Goal: Task Accomplishment & Management: Use online tool/utility

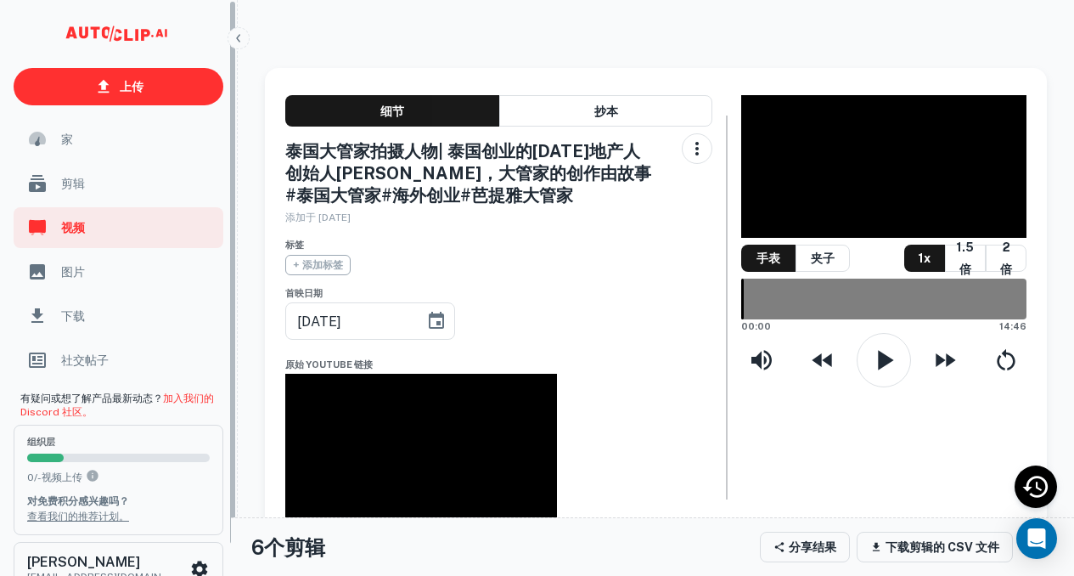
click at [234, 33] on icon "button" at bounding box center [239, 38] width 14 height 14
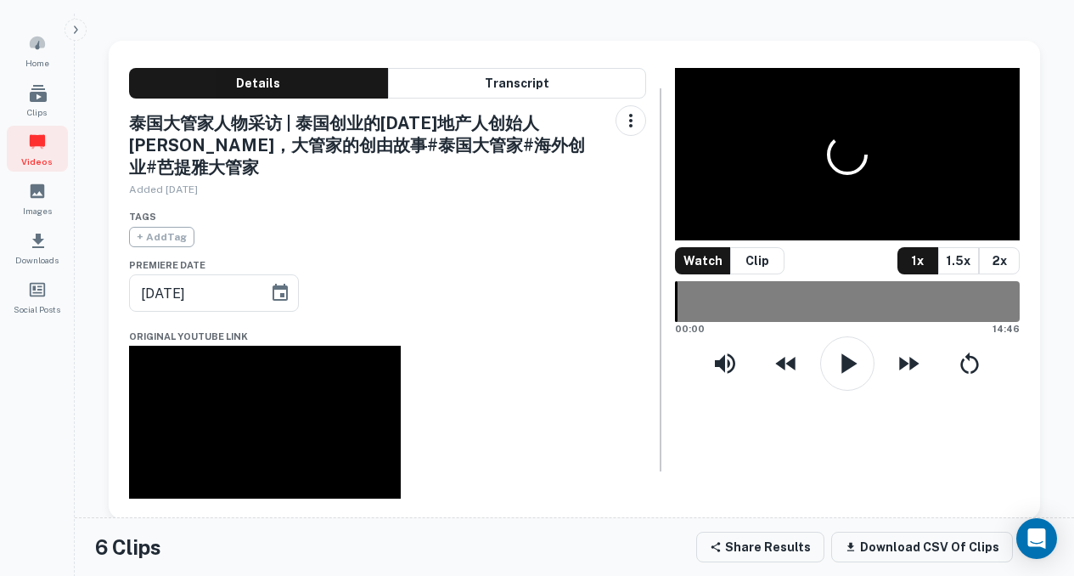
type input "[DATE]"
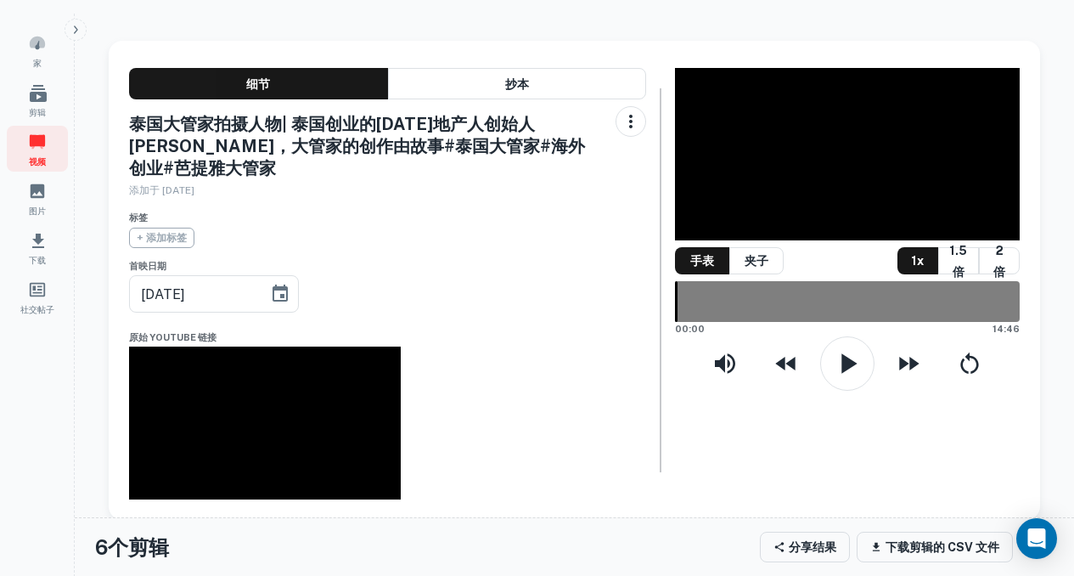
click at [76, 37] on button "button" at bounding box center [76, 30] width 22 height 22
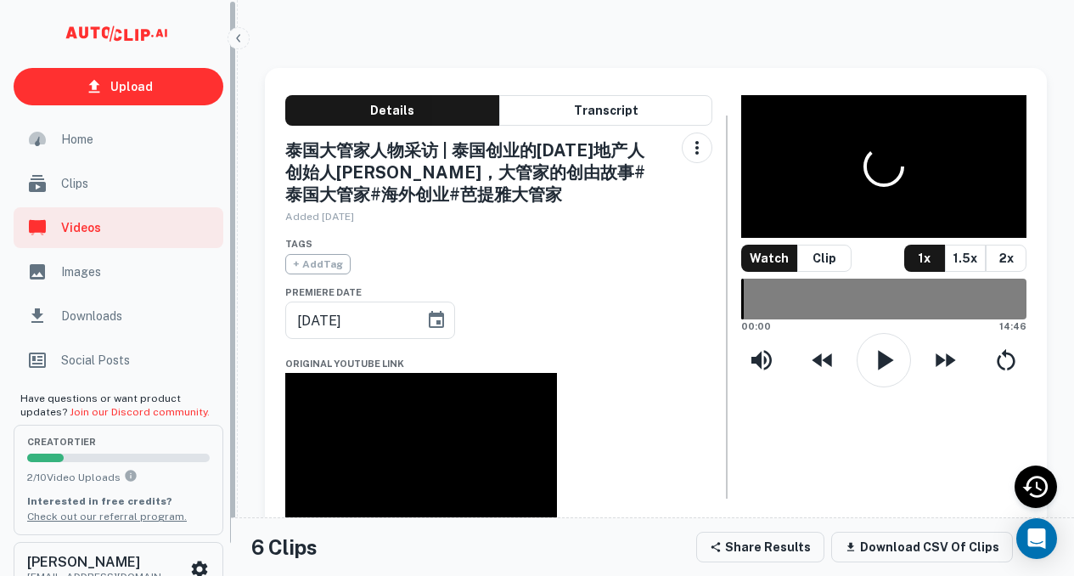
type input "[DATE]"
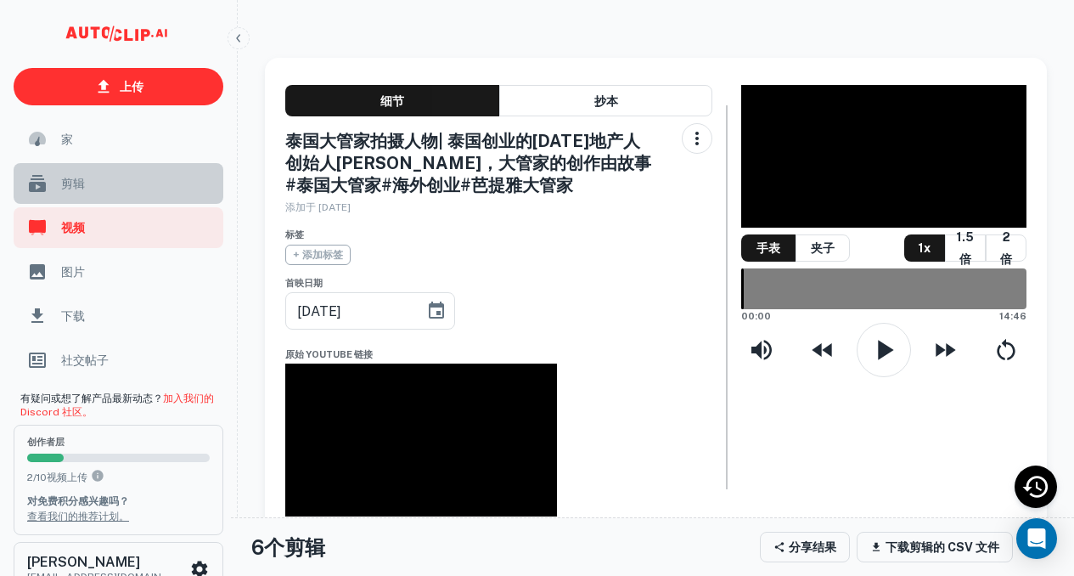
click at [119, 178] on span "剪辑" at bounding box center [137, 183] width 152 height 19
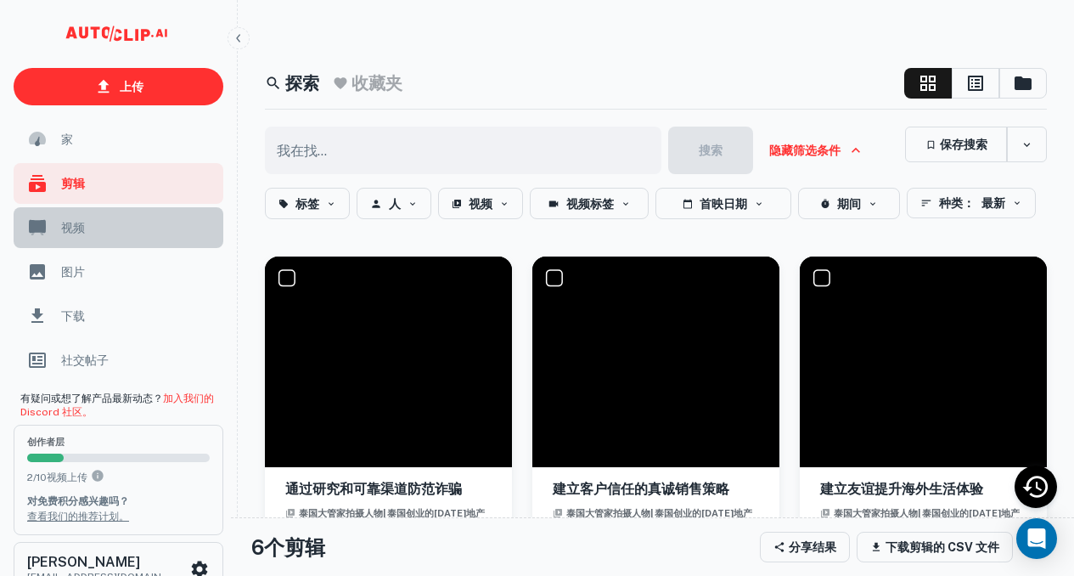
click at [109, 228] on span "视频" at bounding box center [137, 227] width 152 height 19
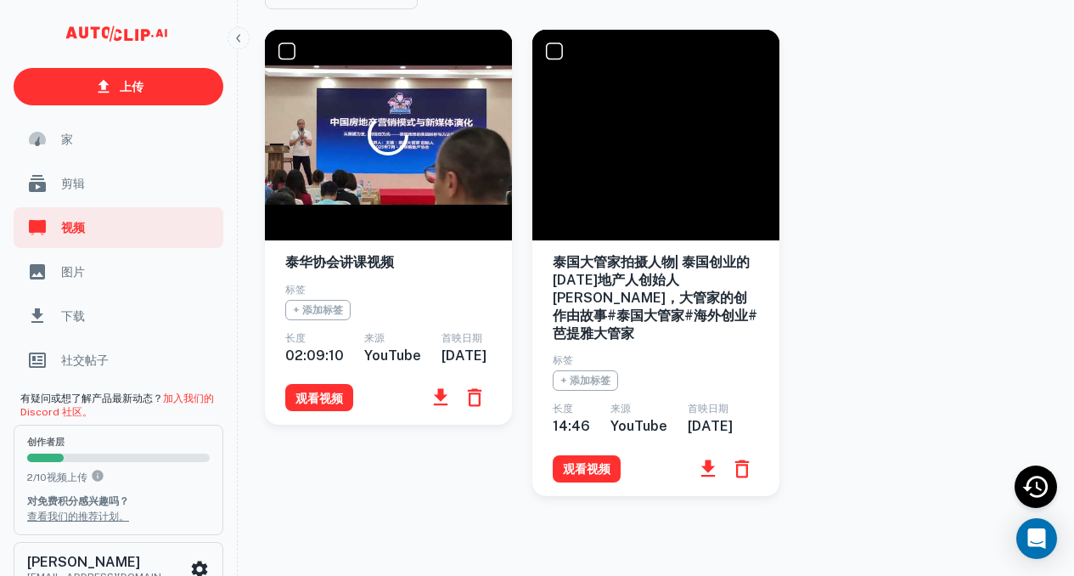
scroll to position [84, 0]
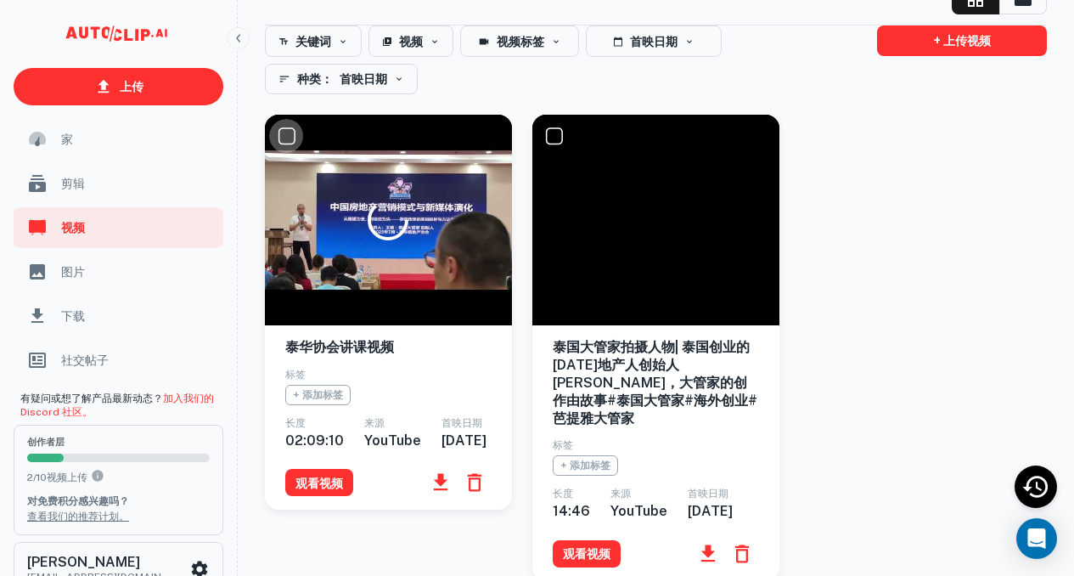
click at [288, 133] on input "checkbox" at bounding box center [286, 136] width 34 height 34
checkbox input "true"
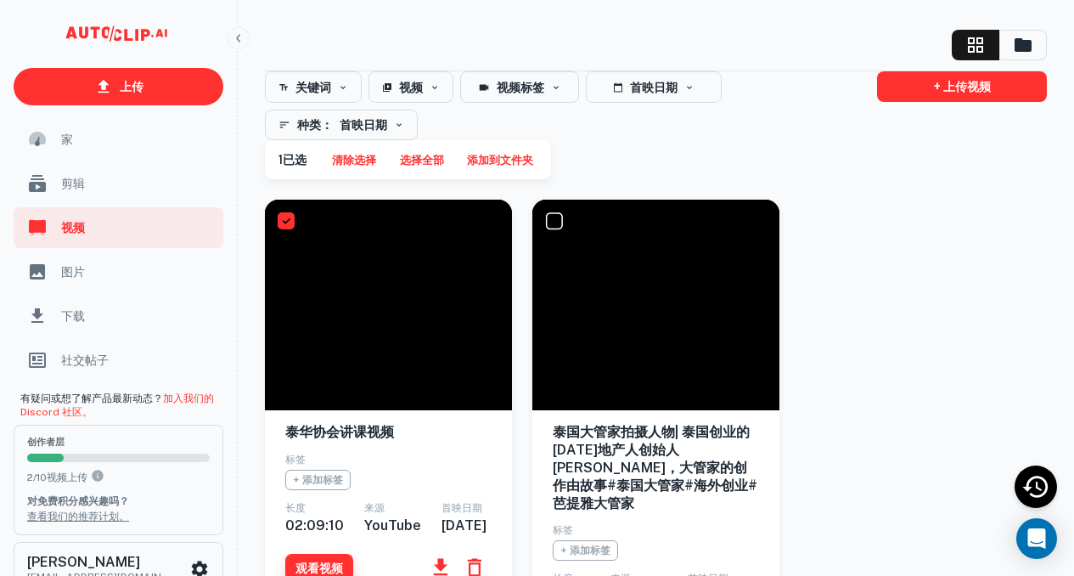
scroll to position [0, 0]
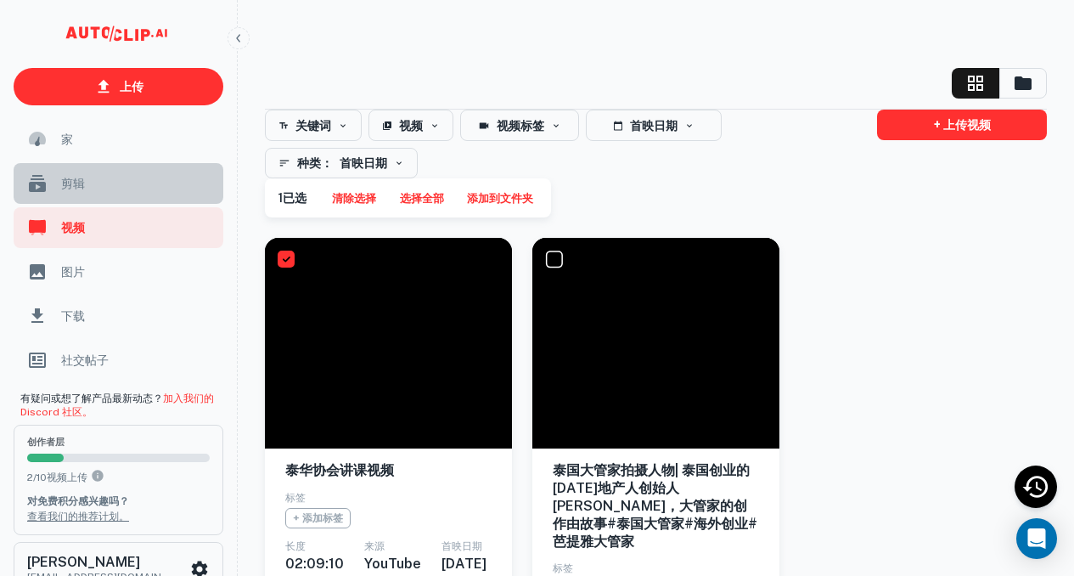
click at [85, 181] on span "剪辑" at bounding box center [137, 183] width 152 height 19
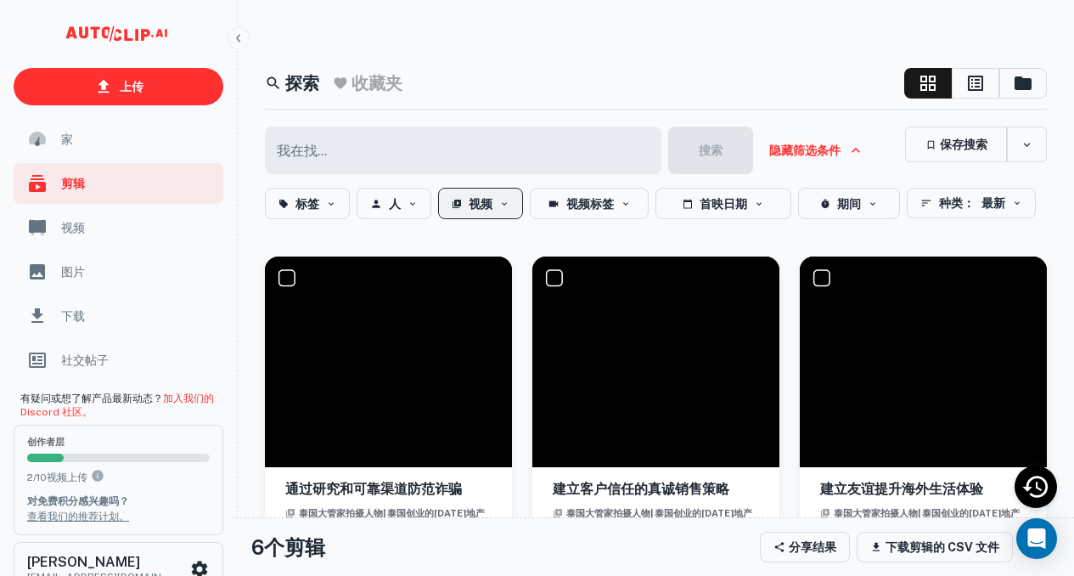
click at [498, 204] on button "视频" at bounding box center [480, 203] width 85 height 31
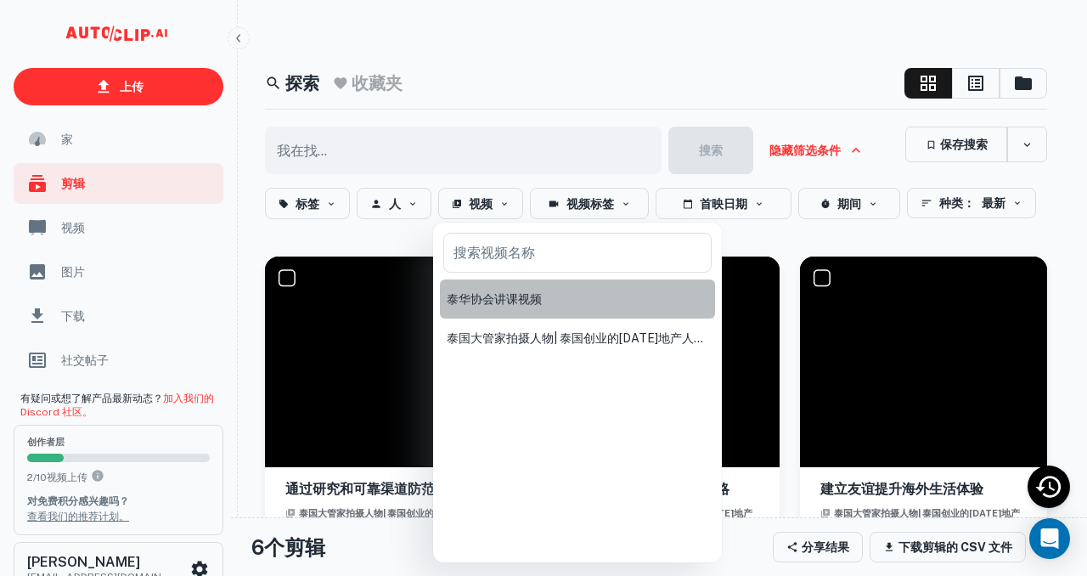
click at [522, 292] on font "泰华协会讲课视频" at bounding box center [494, 299] width 95 height 14
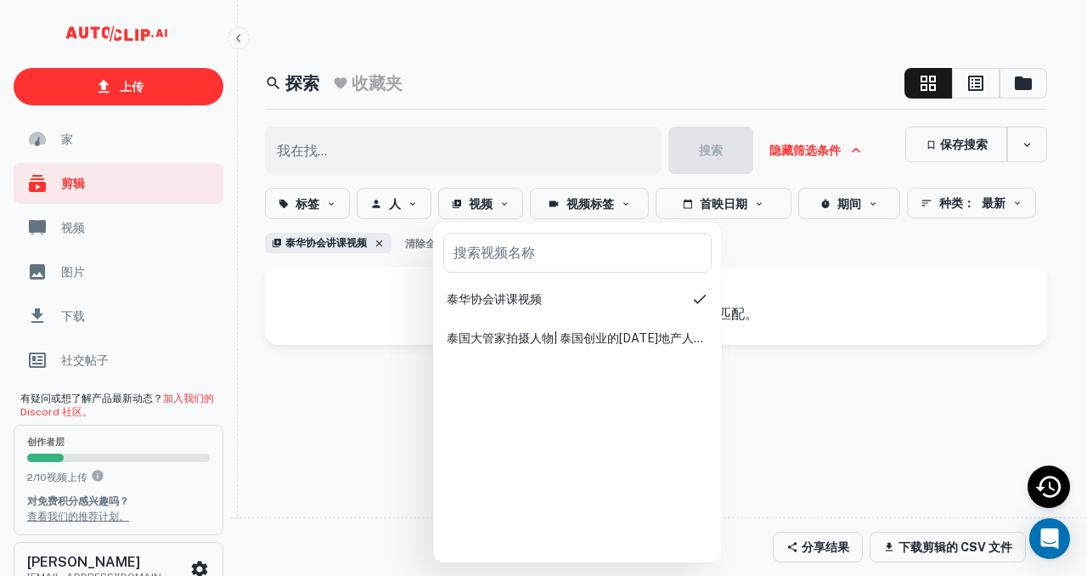
click at [586, 70] on div at bounding box center [543, 288] width 1087 height 576
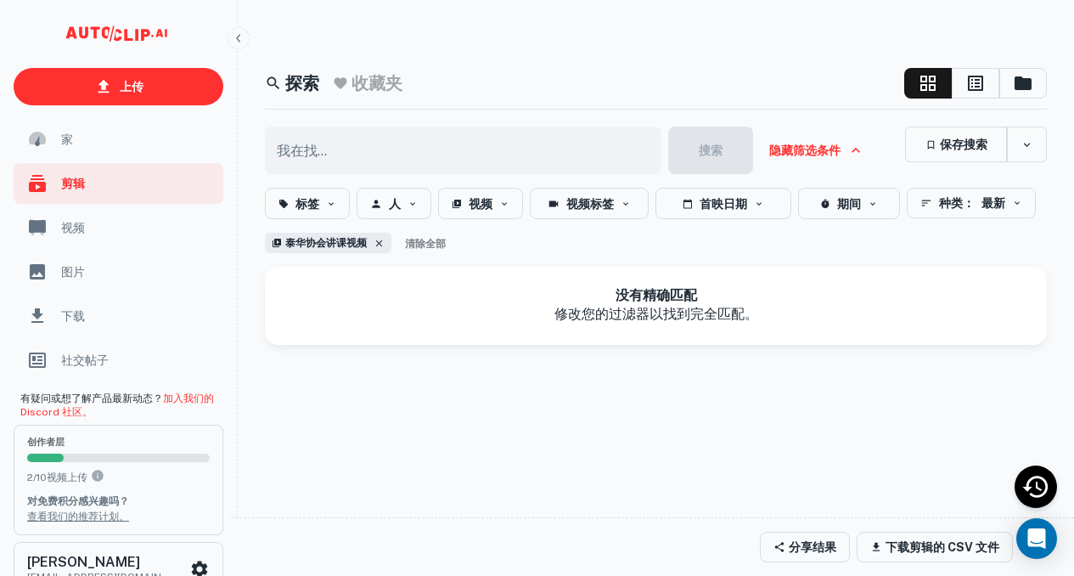
click at [378, 241] on icon at bounding box center [379, 243] width 11 height 11
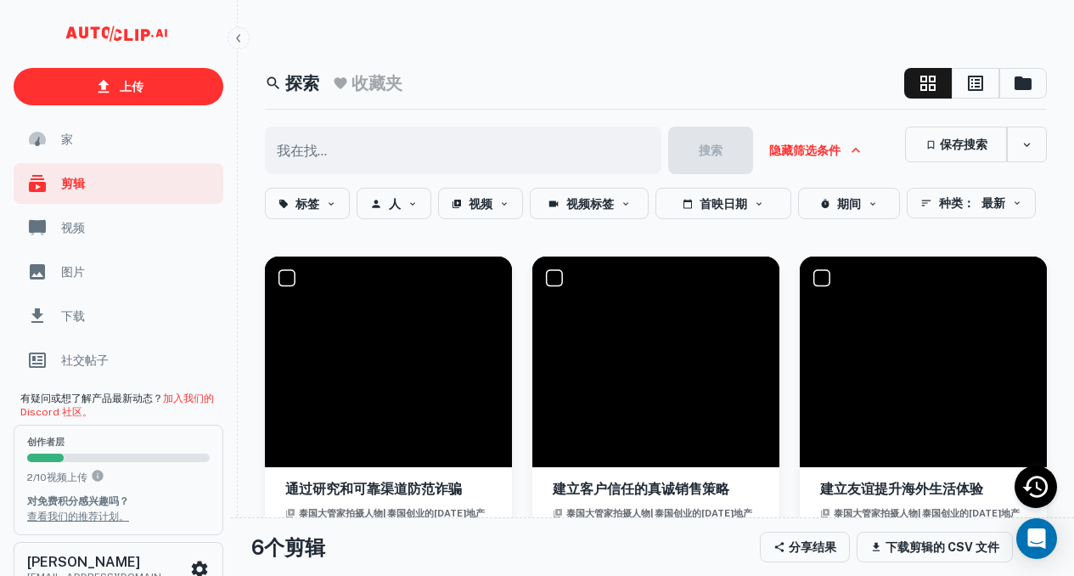
click at [811, 154] on font "隐藏筛选条件" at bounding box center [804, 151] width 71 height 14
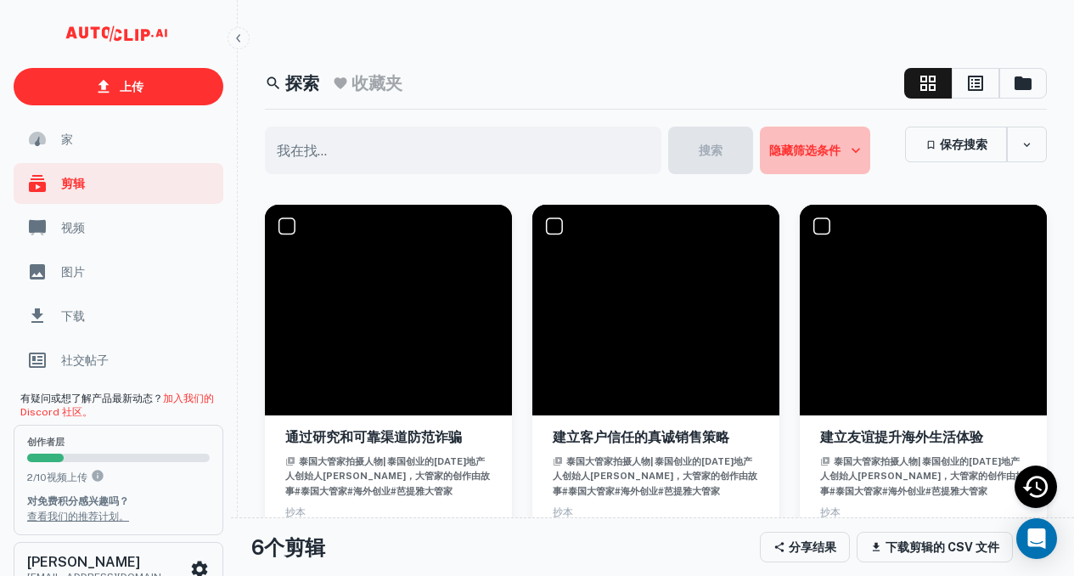
click at [811, 154] on font "隐藏筛选条件" at bounding box center [804, 151] width 71 height 14
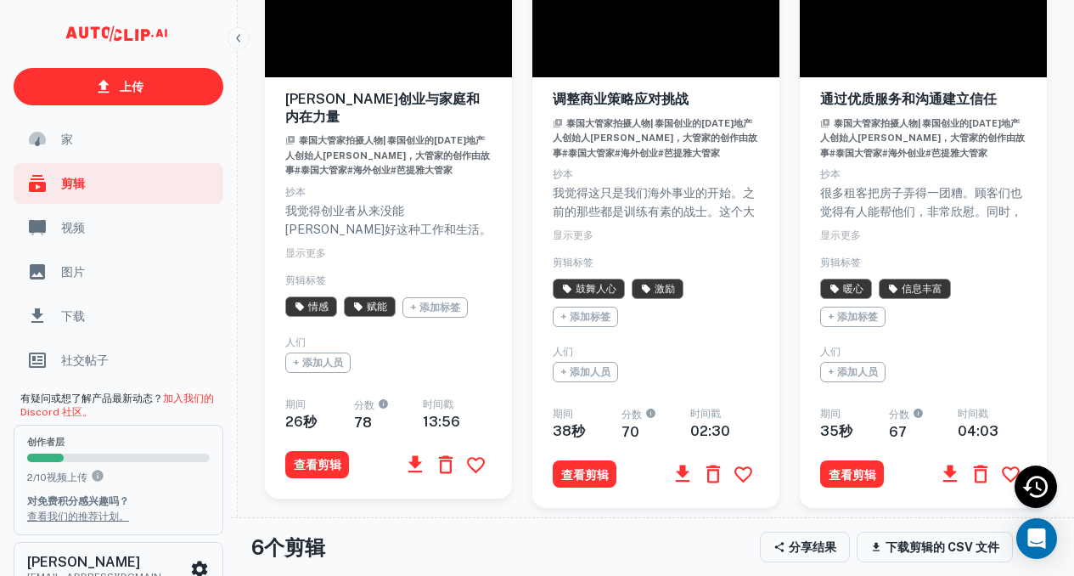
click at [99, 139] on span "家" at bounding box center [137, 139] width 152 height 19
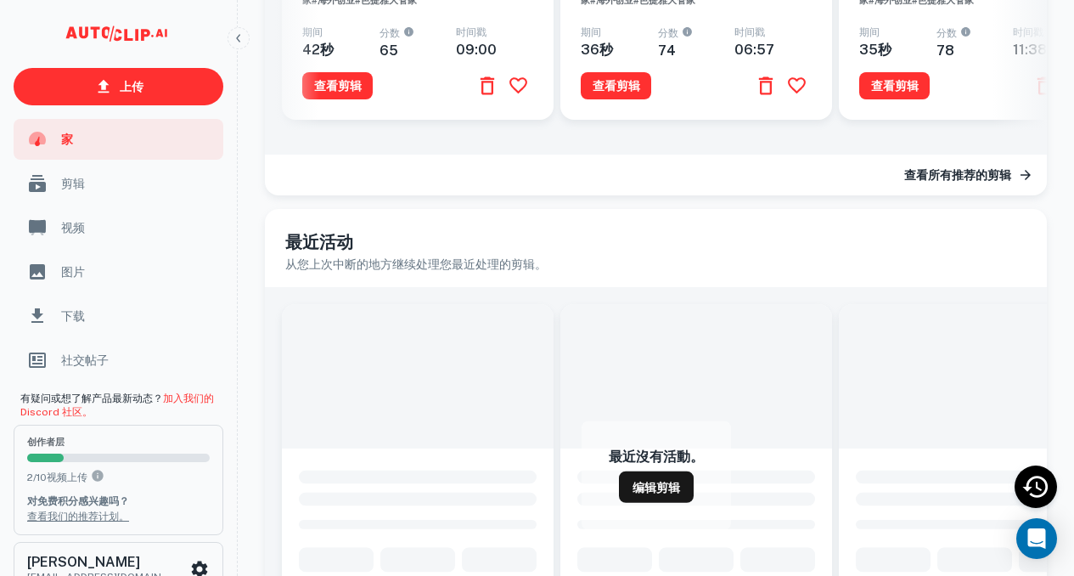
scroll to position [976, 0]
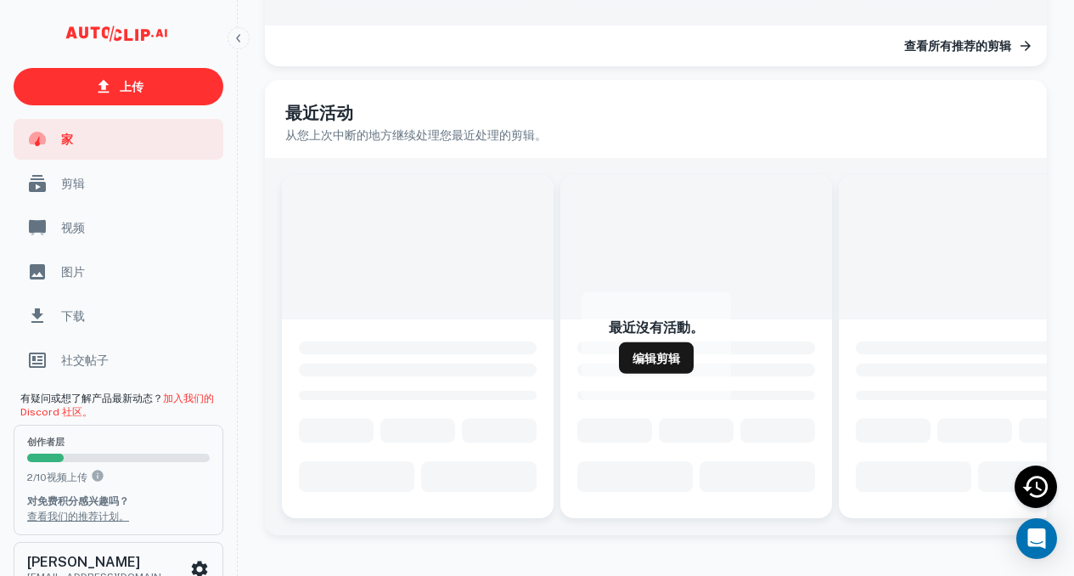
click at [102, 218] on span "视频" at bounding box center [137, 227] width 152 height 19
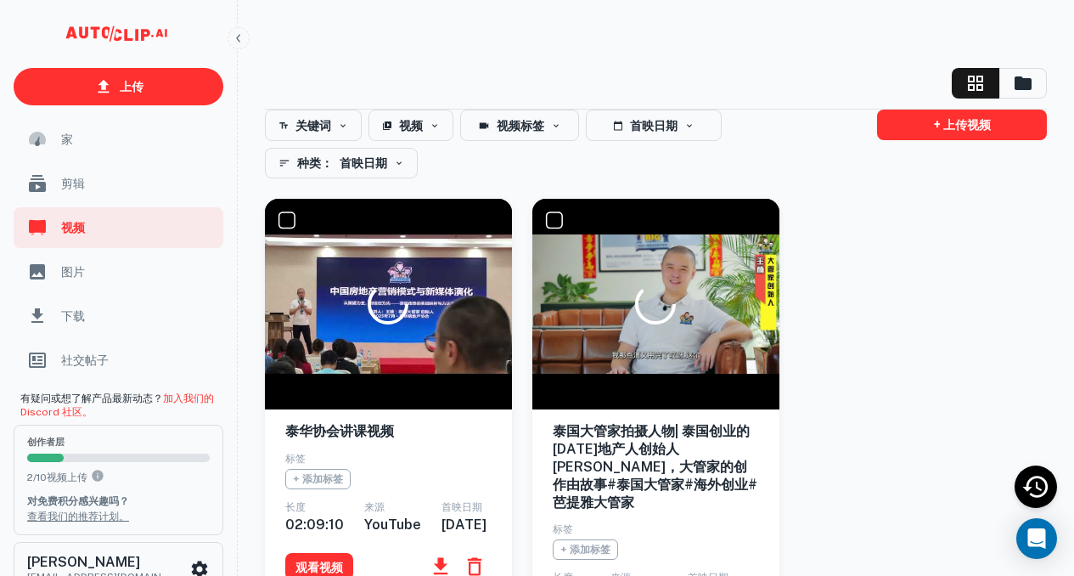
click at [384, 357] on div at bounding box center [388, 304] width 247 height 211
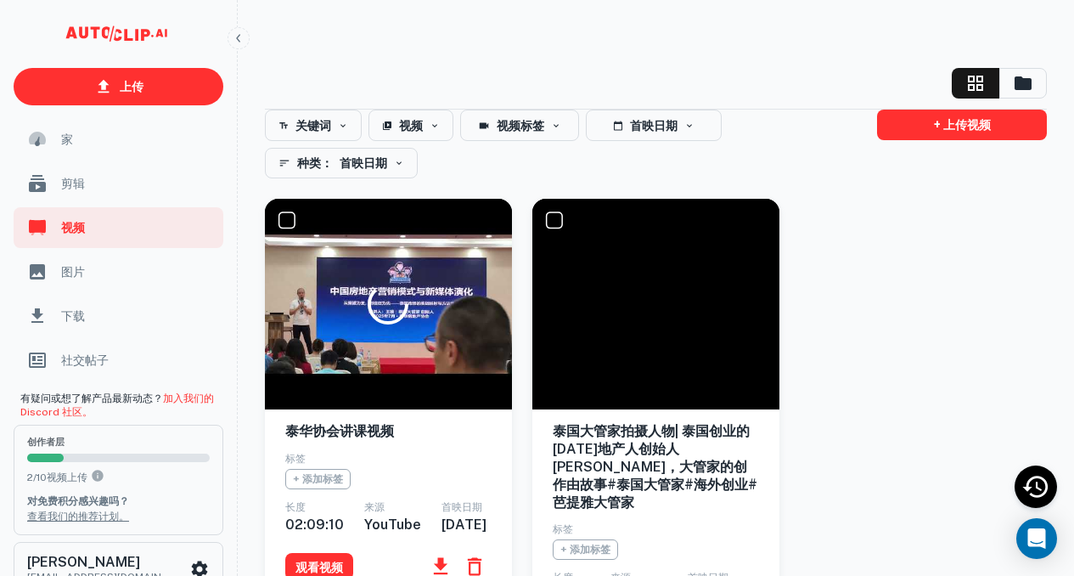
click at [389, 298] on icon at bounding box center [388, 304] width 43 height 43
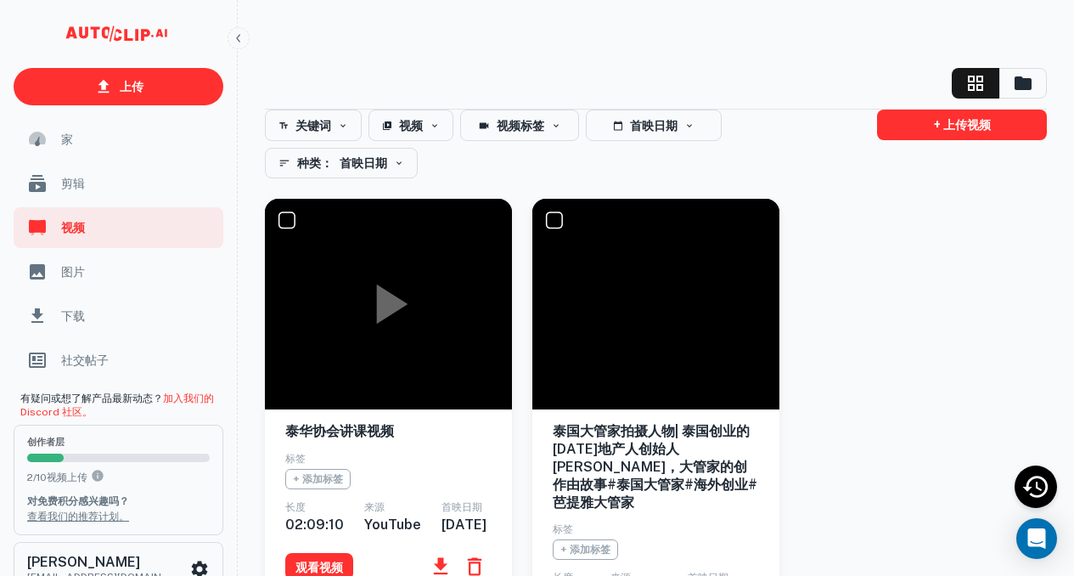
click at [400, 262] on div at bounding box center [388, 304] width 247 height 211
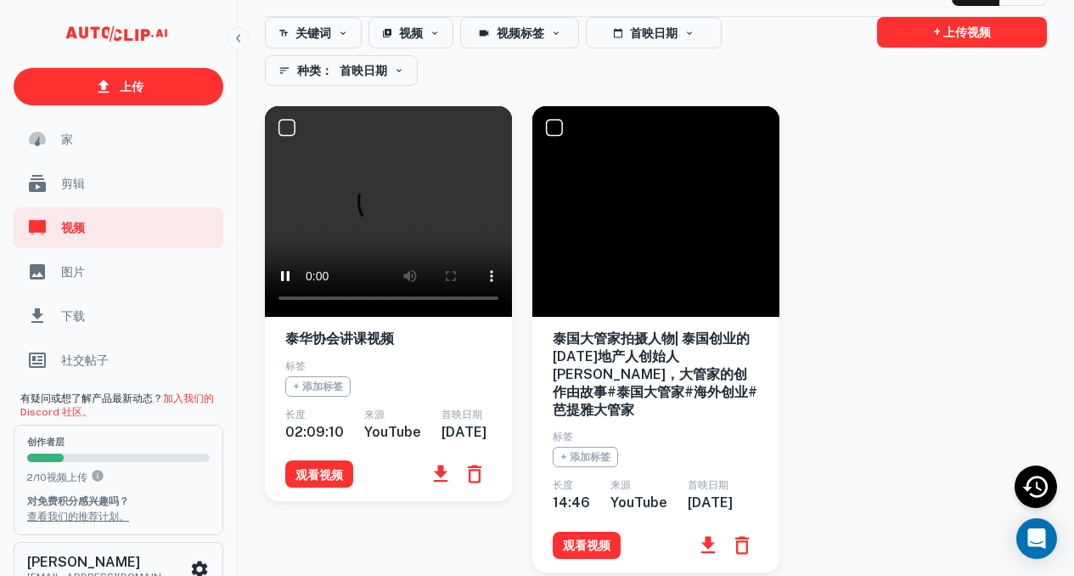
scroll to position [169, 0]
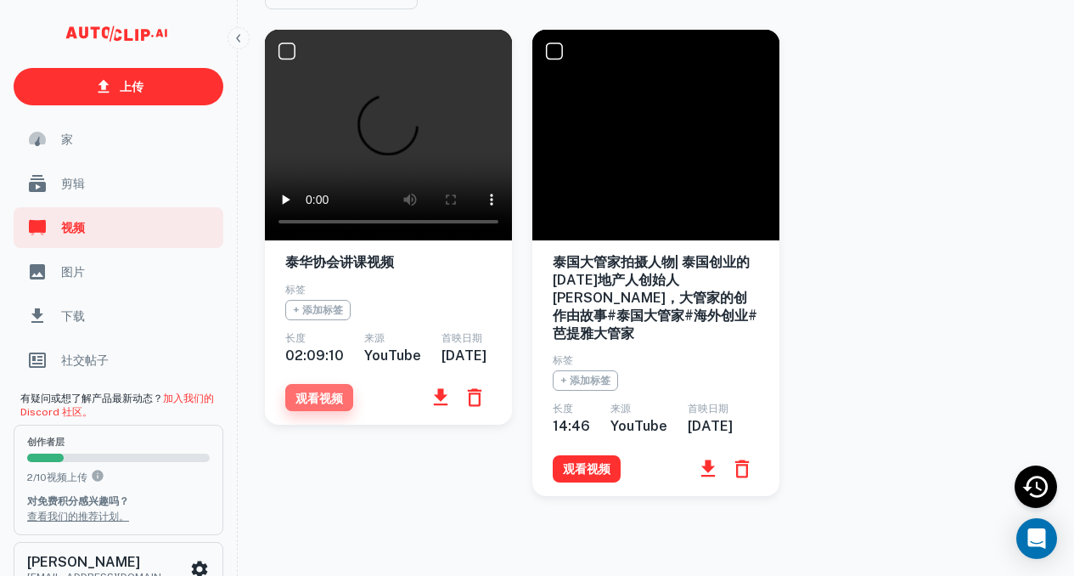
click at [335, 405] on font "观看视频" at bounding box center [319, 398] width 48 height 14
